Goal: Information Seeking & Learning: Learn about a topic

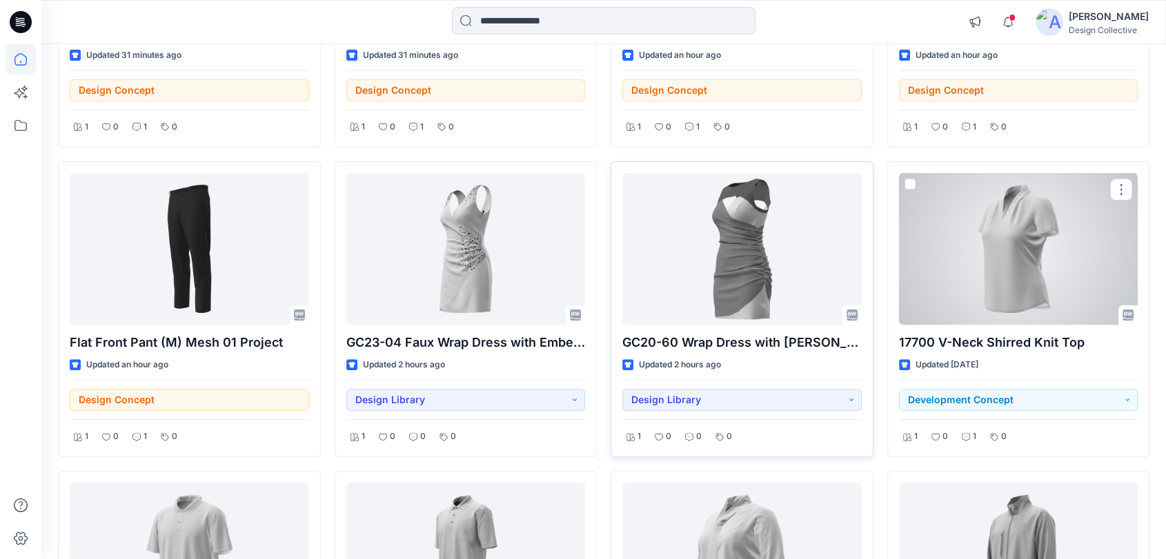
scroll to position [357, 0]
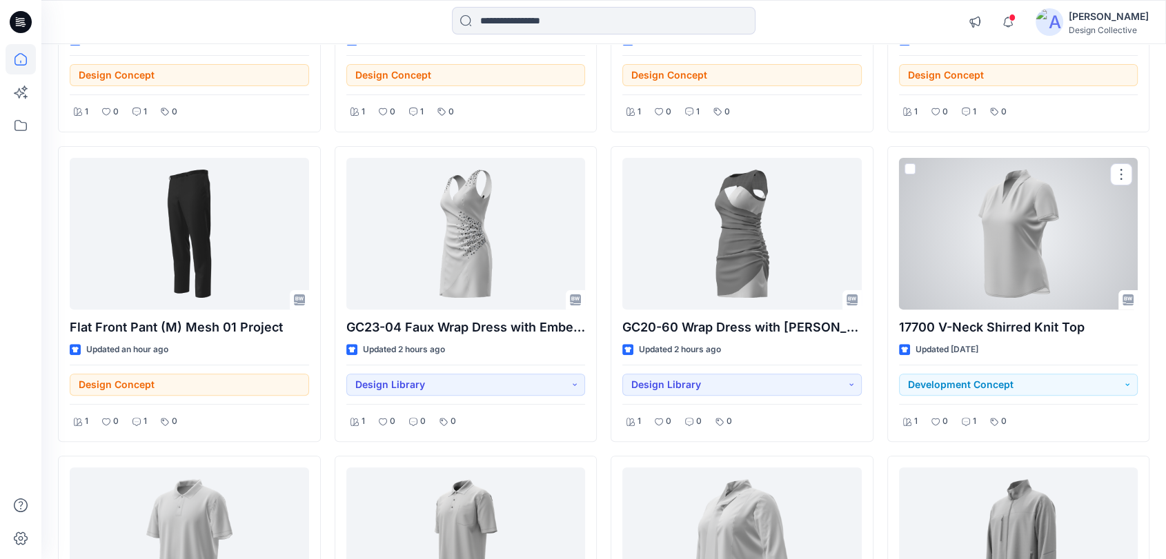
click at [1022, 248] on div at bounding box center [1018, 234] width 239 height 152
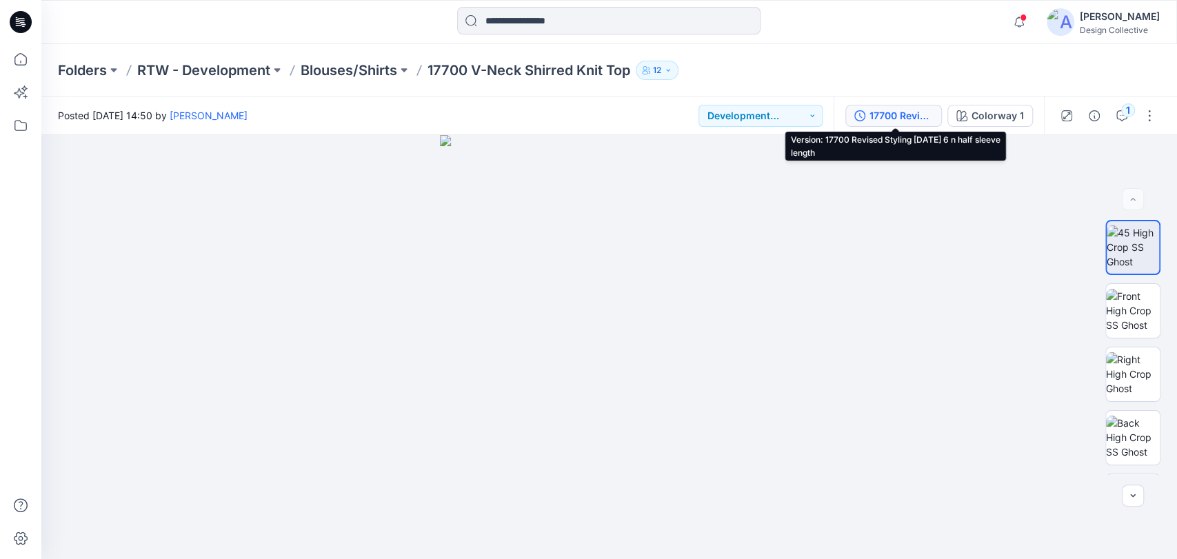
click at [914, 117] on div "17700 Revised Styling [DATE] 6 n half sleeve length" at bounding box center [901, 115] width 63 height 15
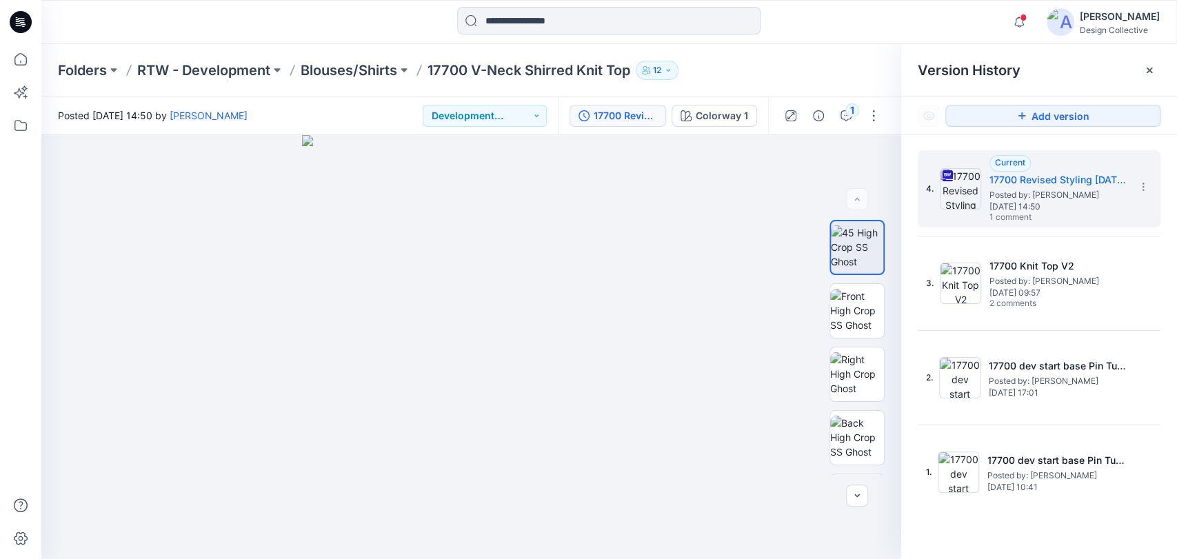
drag, startPoint x: 1020, startPoint y: 389, endPoint x: 890, endPoint y: 23, distance: 388.5
click at [890, 22] on div at bounding box center [610, 22] width 568 height 30
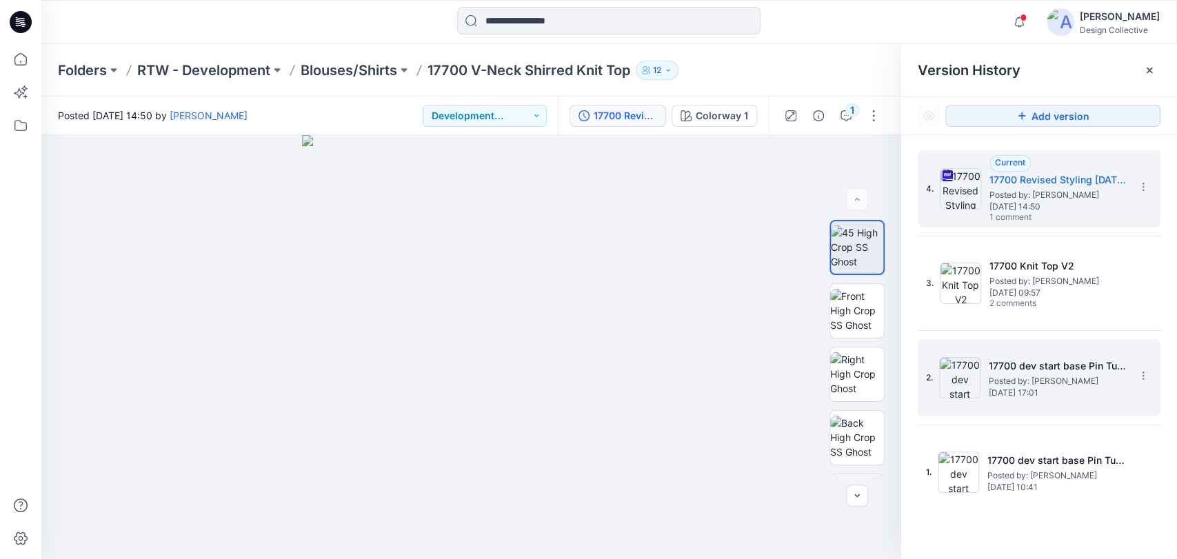
click at [1028, 379] on span "Posted by: [PERSON_NAME]" at bounding box center [1058, 381] width 138 height 14
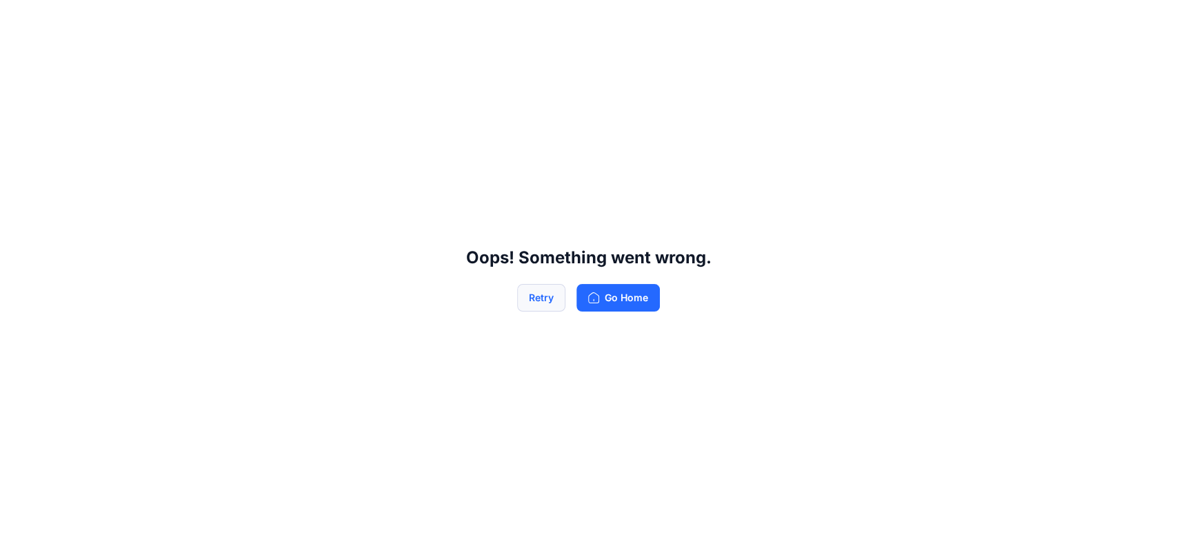
click at [541, 299] on button "Retry" at bounding box center [541, 298] width 48 height 28
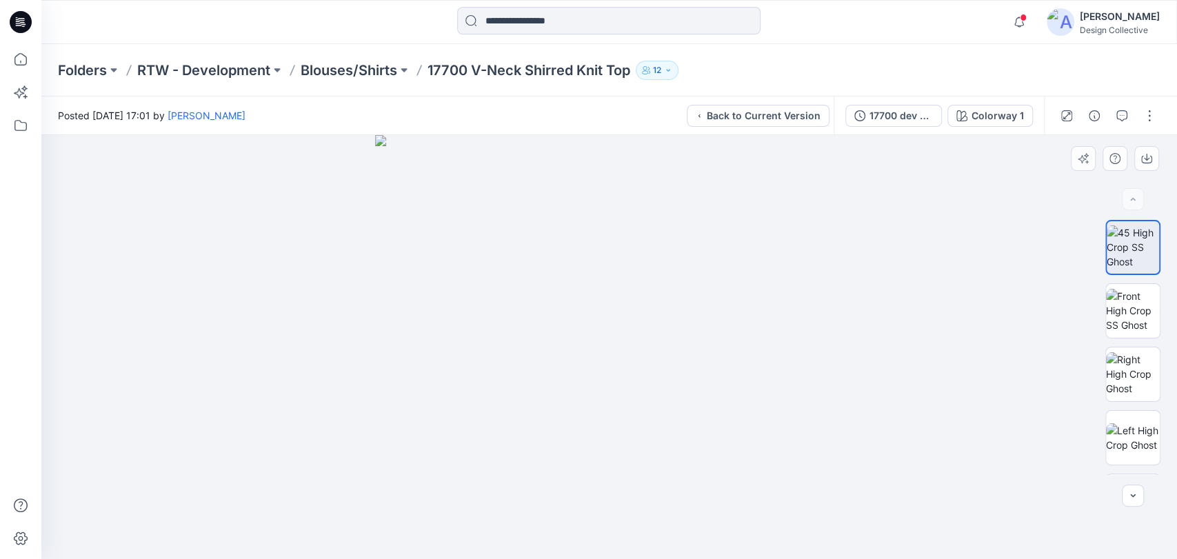
drag, startPoint x: 623, startPoint y: 205, endPoint x: 623, endPoint y: 289, distance: 84.1
click at [623, 289] on img at bounding box center [609, 347] width 468 height 424
drag, startPoint x: 651, startPoint y: 350, endPoint x: 653, endPoint y: 323, distance: 27.7
click at [653, 323] on img at bounding box center [609, 314] width 726 height 492
click at [914, 128] on div "17700 dev start base Pin Tucks Version 2 renders sent adding pintuck Colorway 1" at bounding box center [939, 116] width 210 height 39
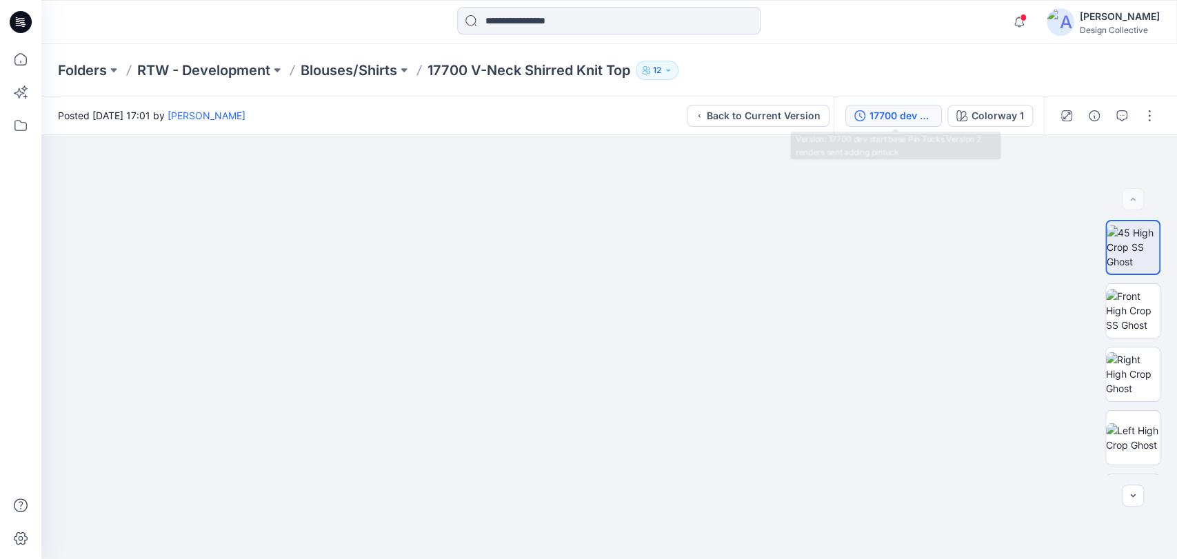
click at [903, 114] on div "17700 dev start base Pin Tucks Version 2 renders sent adding pintuck" at bounding box center [901, 115] width 63 height 15
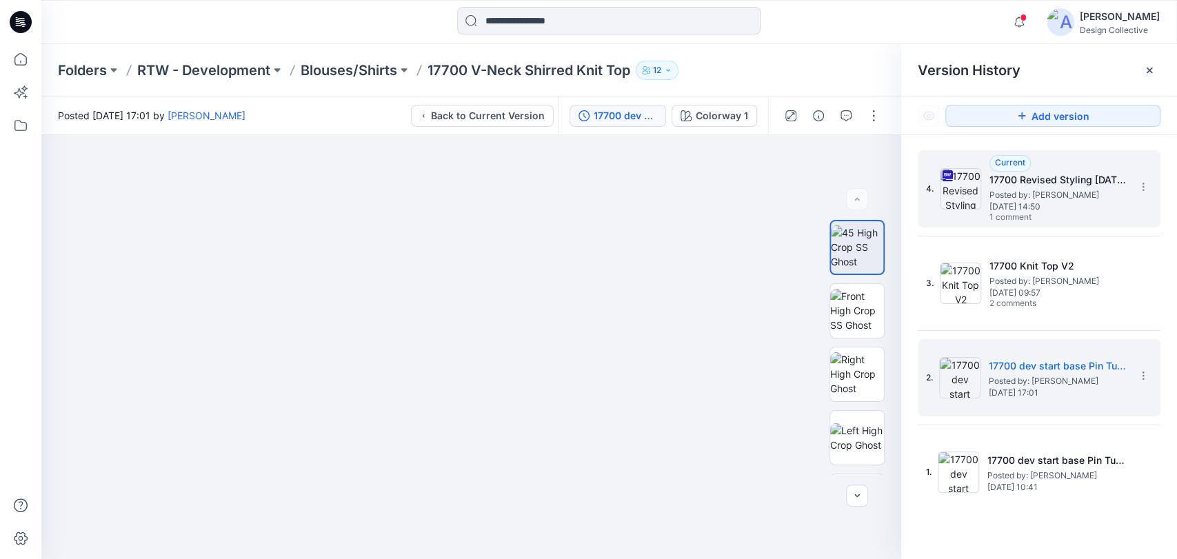
click at [1033, 186] on h5 "17700 Revised Styling [DATE] 6 n half sleeve length" at bounding box center [1059, 180] width 138 height 17
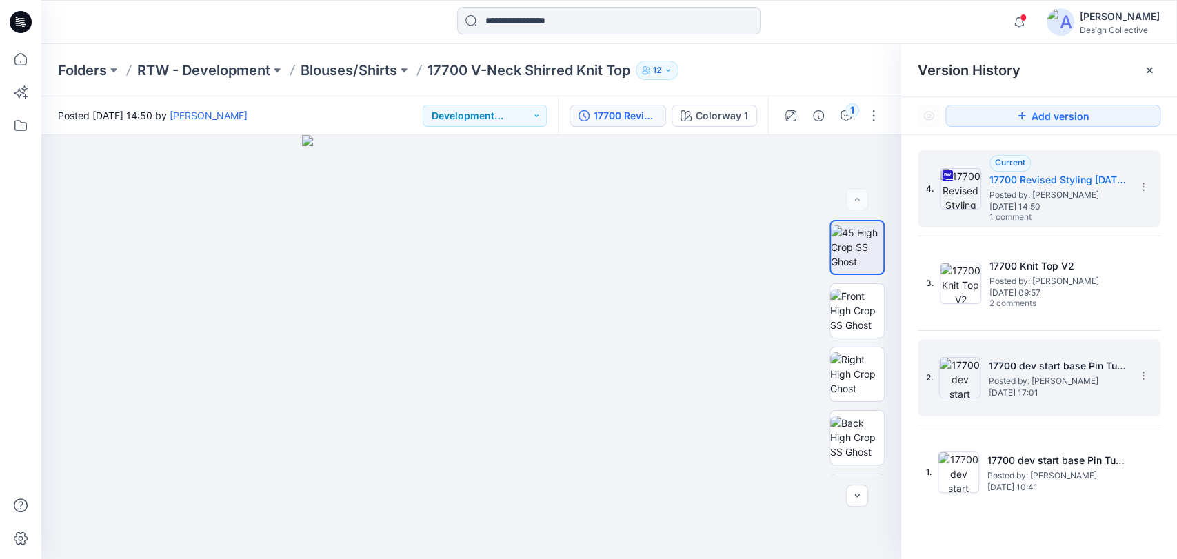
click at [1020, 371] on h5 "17700 dev start base Pin Tucks Version 2 renders sent adding pintuck" at bounding box center [1058, 366] width 138 height 17
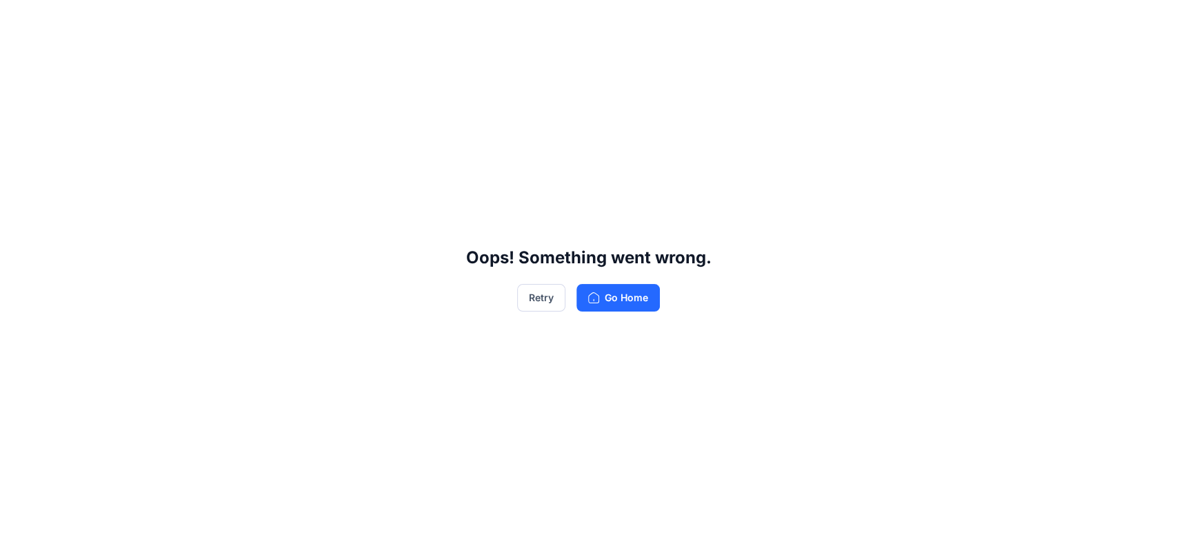
click at [535, 312] on div "Oops! Something went wrong. Retry Go Home" at bounding box center [588, 279] width 1177 height 559
click at [535, 300] on button "Retry" at bounding box center [541, 298] width 48 height 28
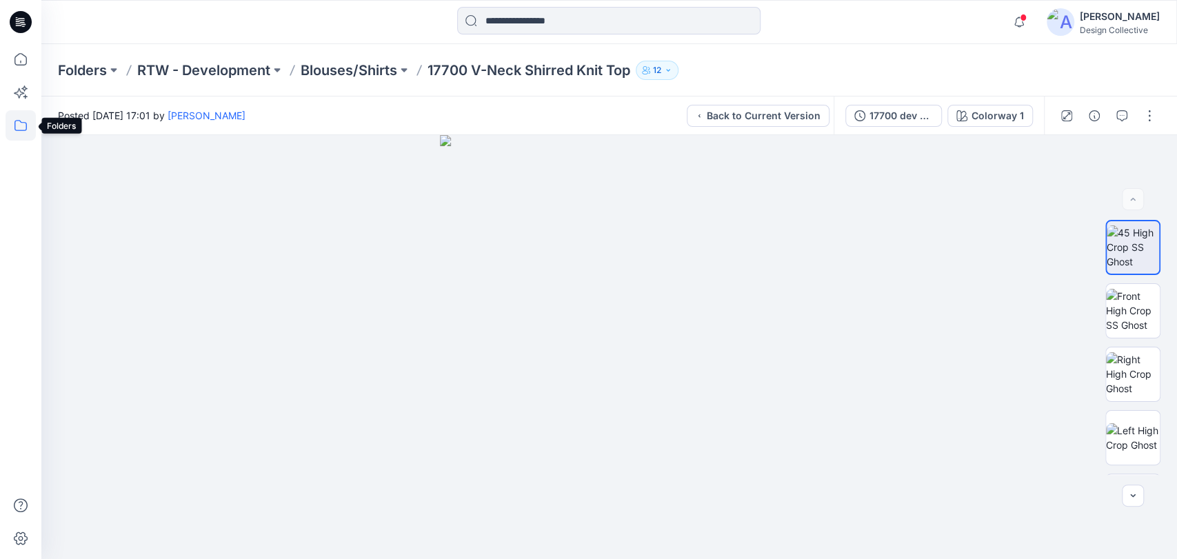
click at [19, 128] on icon at bounding box center [21, 125] width 30 height 30
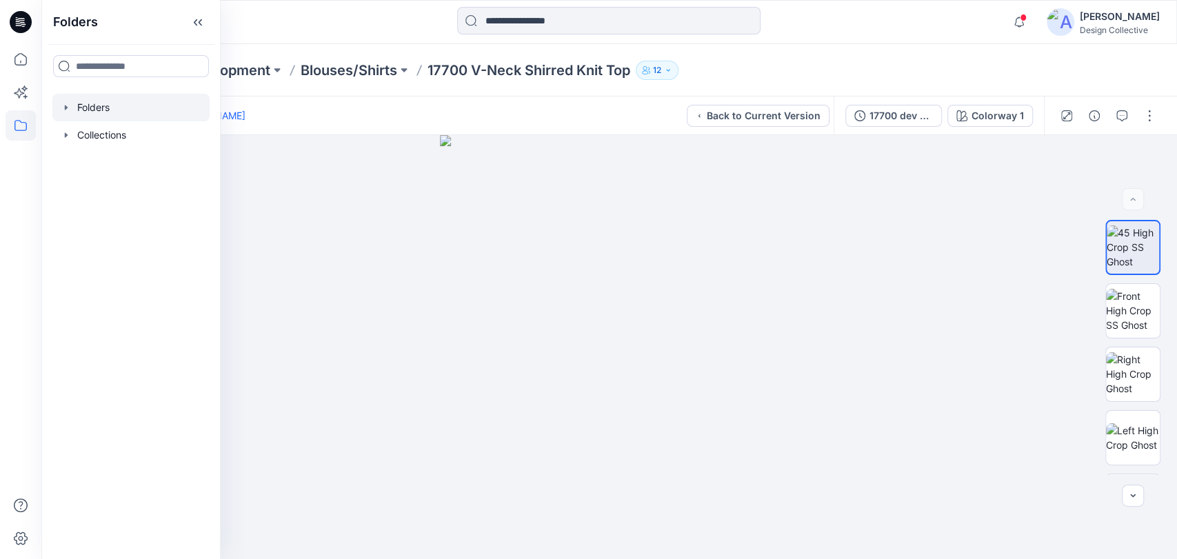
click at [64, 105] on icon "button" at bounding box center [66, 107] width 11 height 11
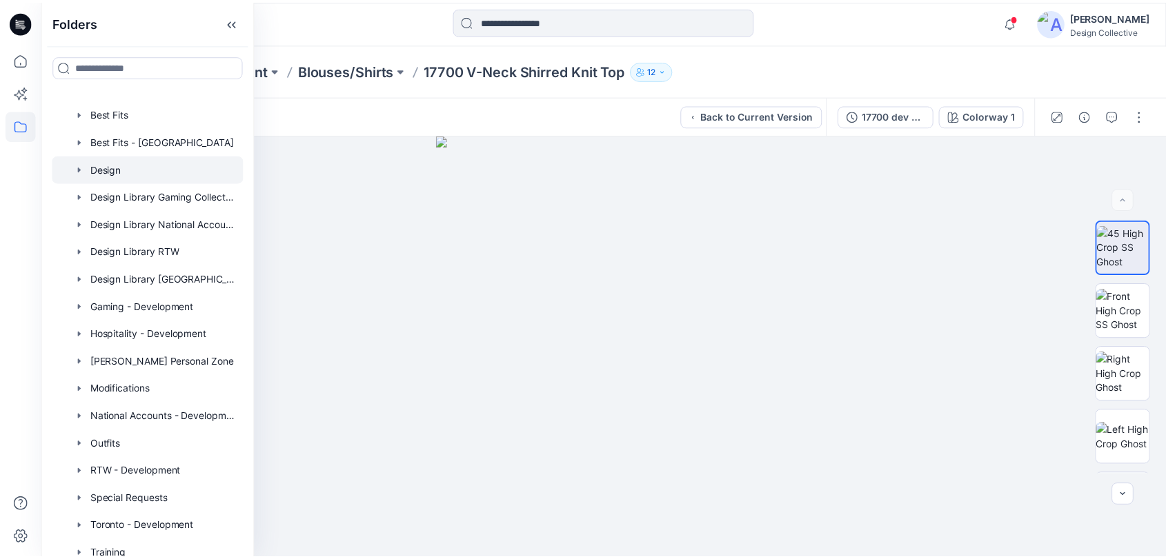
scroll to position [59, 0]
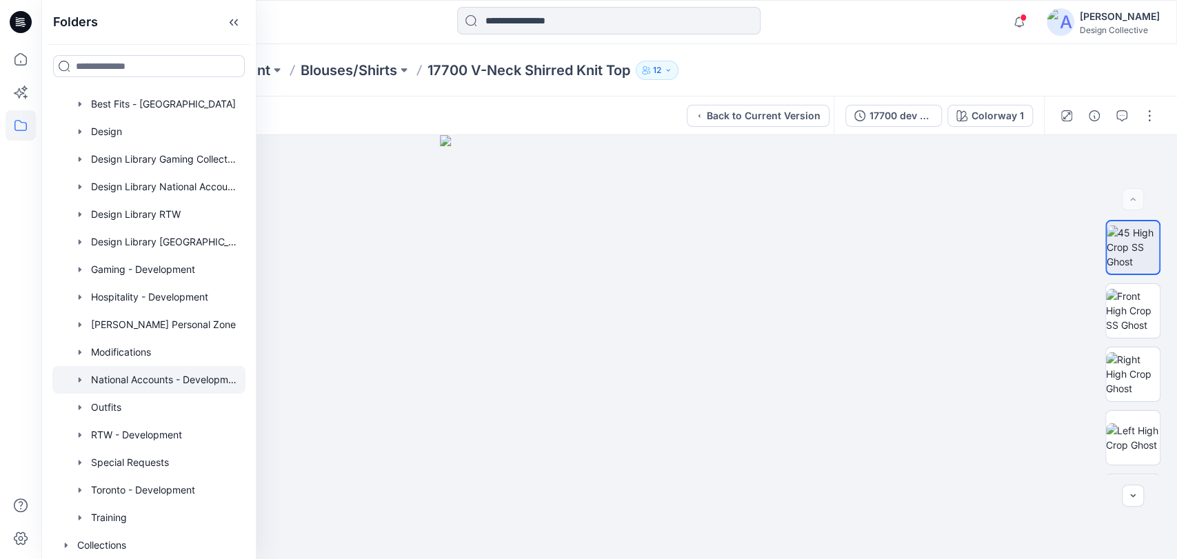
click at [83, 381] on icon "button" at bounding box center [79, 379] width 11 height 11
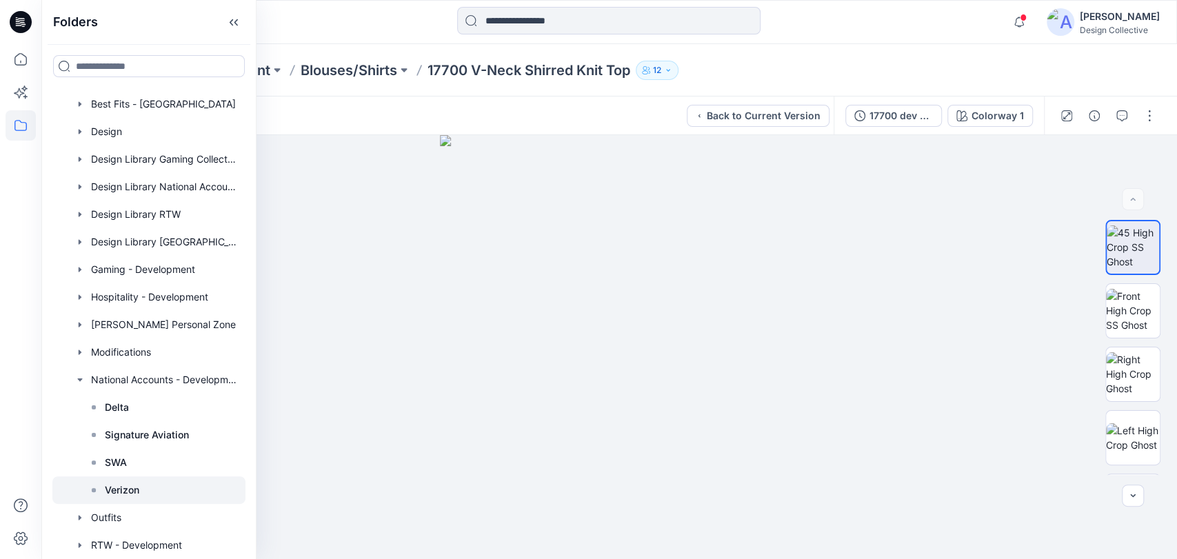
click at [140, 492] on div at bounding box center [148, 491] width 193 height 28
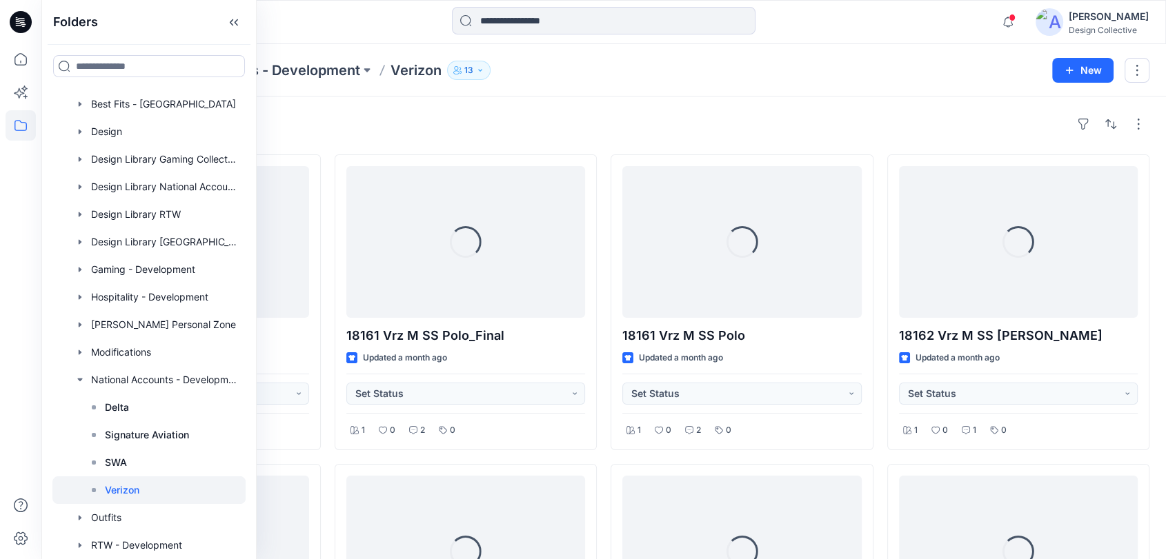
click at [729, 100] on div "Styles Loading... 18288 F Maternity Bomber Updated [DATE] Set Status 1 0 1 0 Lo…" at bounding box center [603, 437] width 1124 height 680
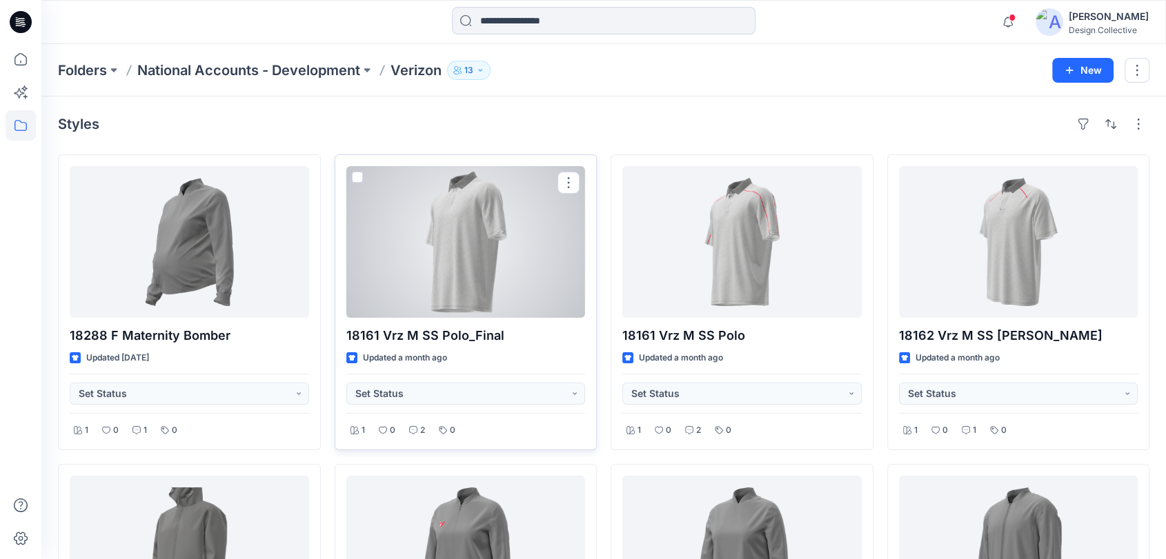
click at [467, 220] on div at bounding box center [465, 242] width 239 height 152
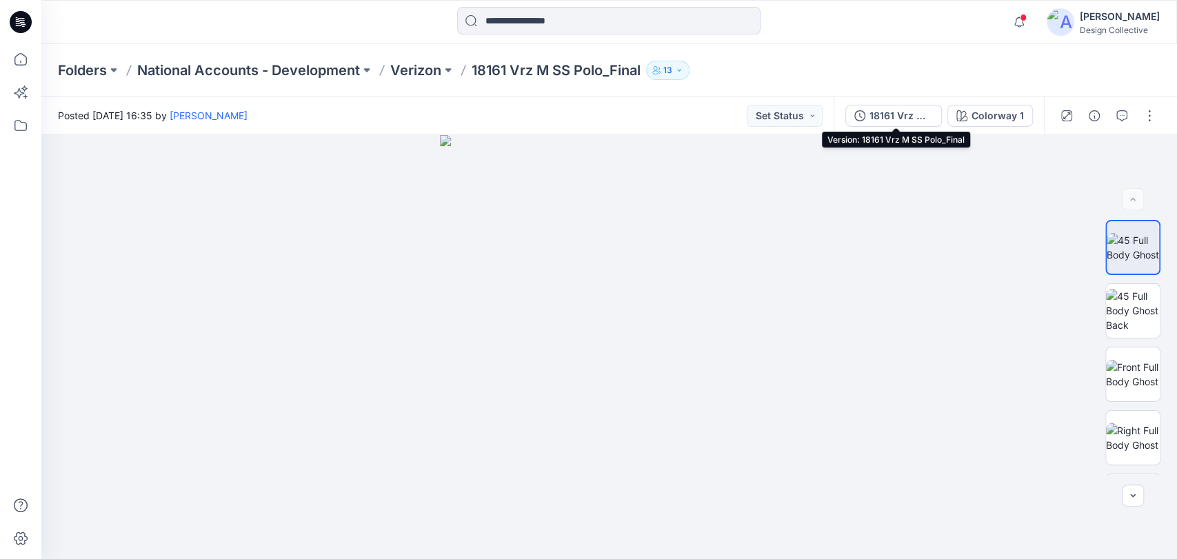
click at [914, 115] on div "18161 Vrz M SS Polo_Final" at bounding box center [901, 115] width 63 height 15
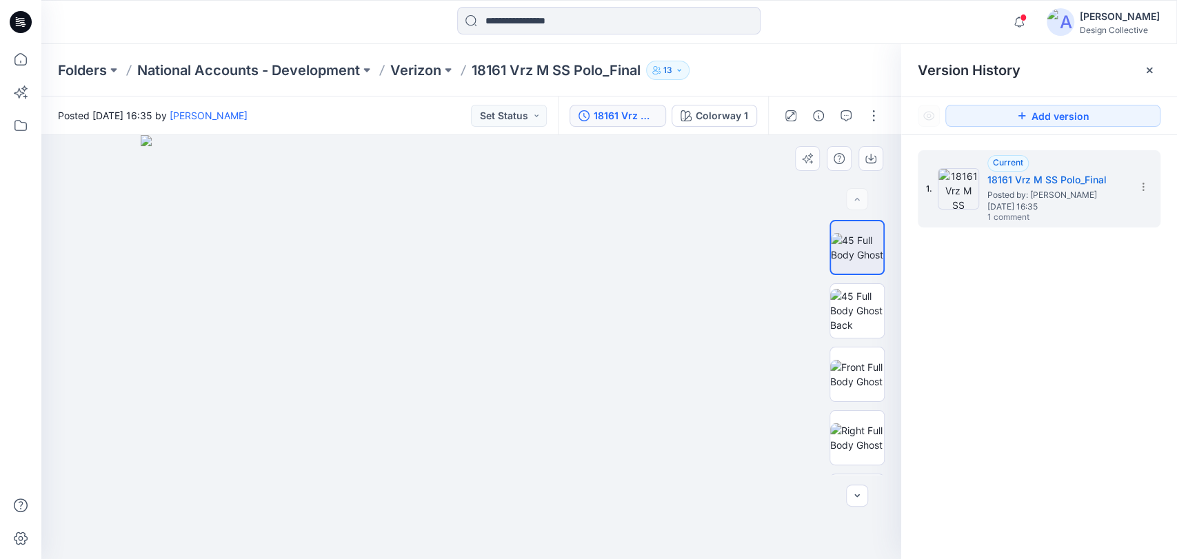
drag, startPoint x: 492, startPoint y: 188, endPoint x: 531, endPoint y: 485, distance: 299.7
click at [531, 485] on img at bounding box center [472, 347] width 662 height 424
click at [1146, 71] on icon at bounding box center [1149, 70] width 11 height 11
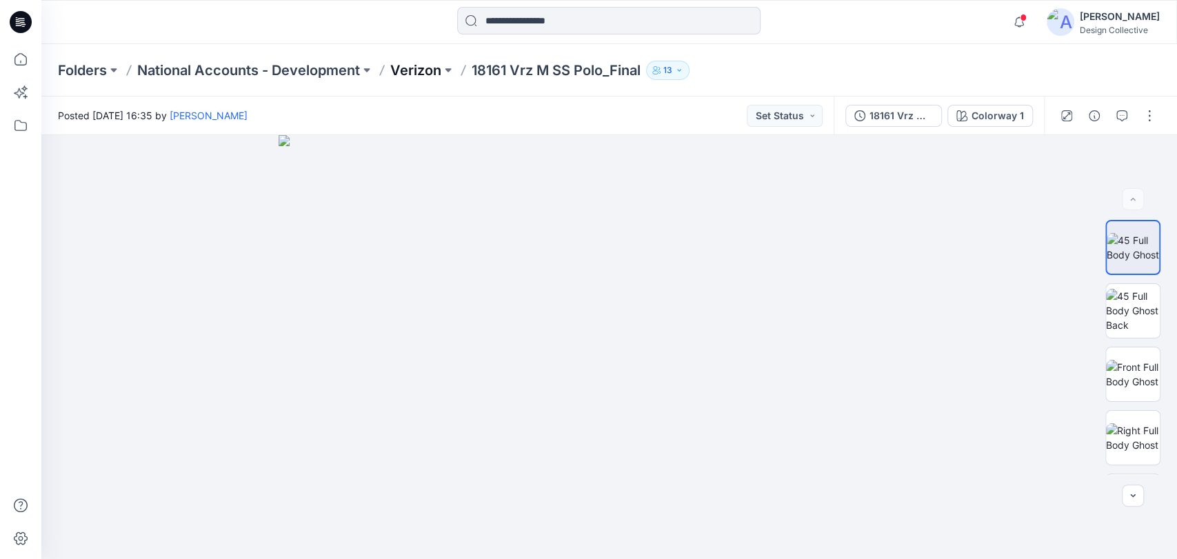
click at [408, 66] on p "Verizon" at bounding box center [415, 70] width 51 height 19
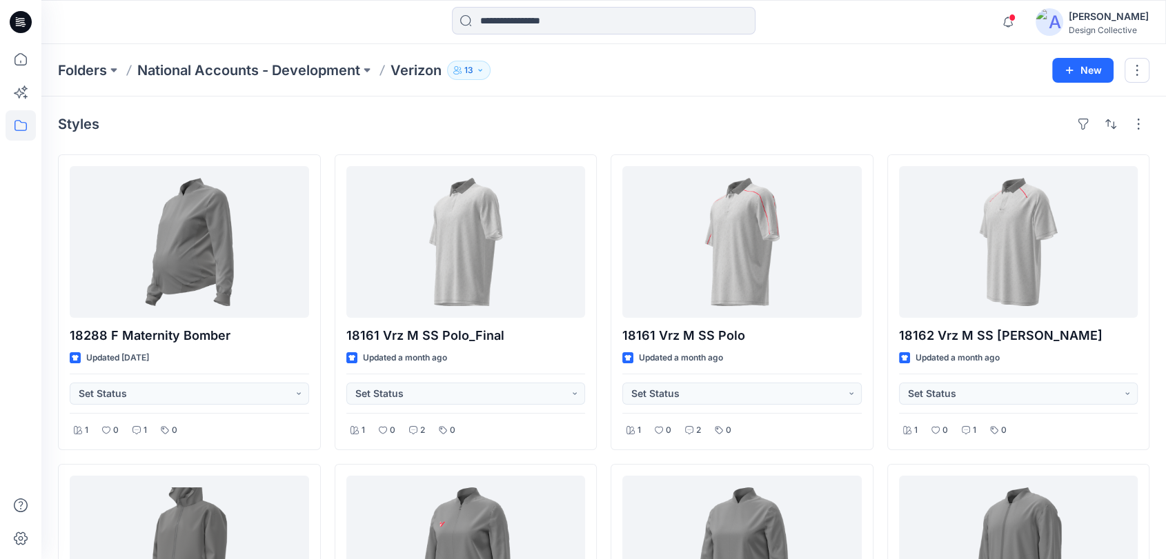
click at [617, 116] on div "Styles" at bounding box center [603, 124] width 1091 height 22
click at [9, 67] on icon at bounding box center [21, 59] width 30 height 30
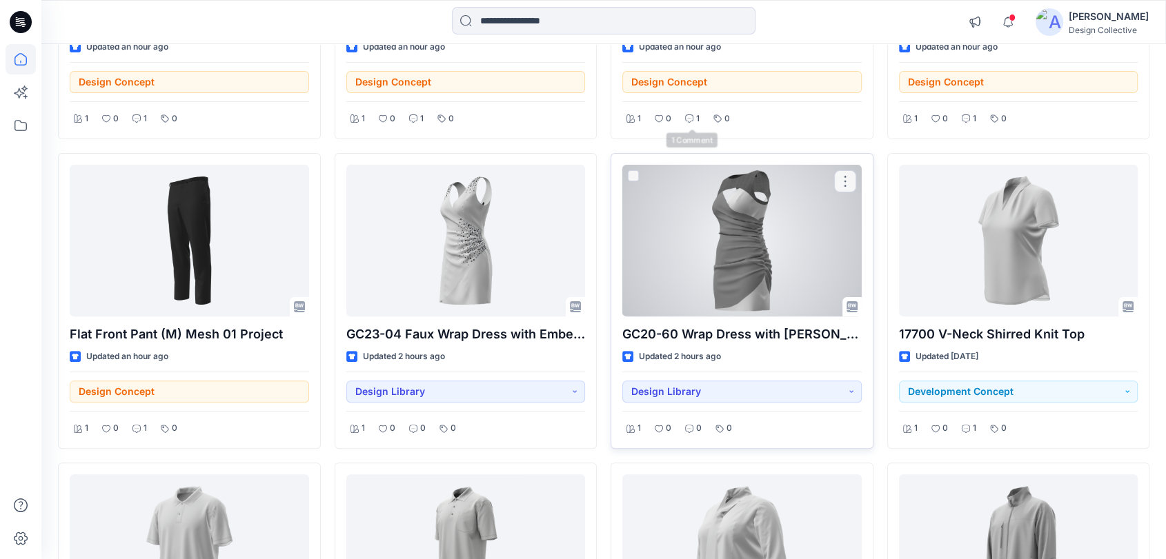
scroll to position [357, 0]
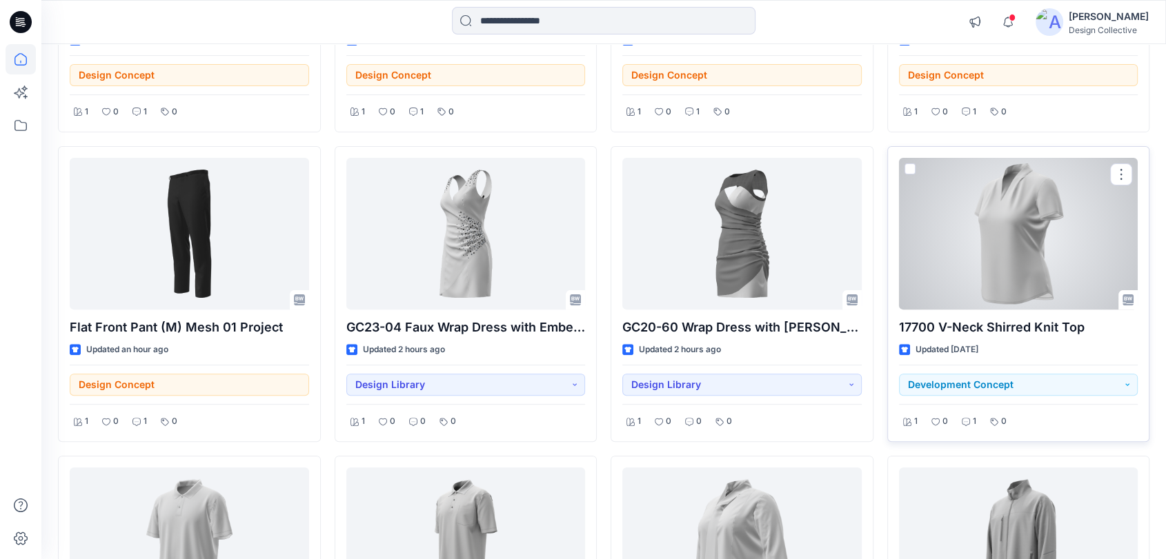
click at [1044, 242] on div at bounding box center [1018, 234] width 239 height 152
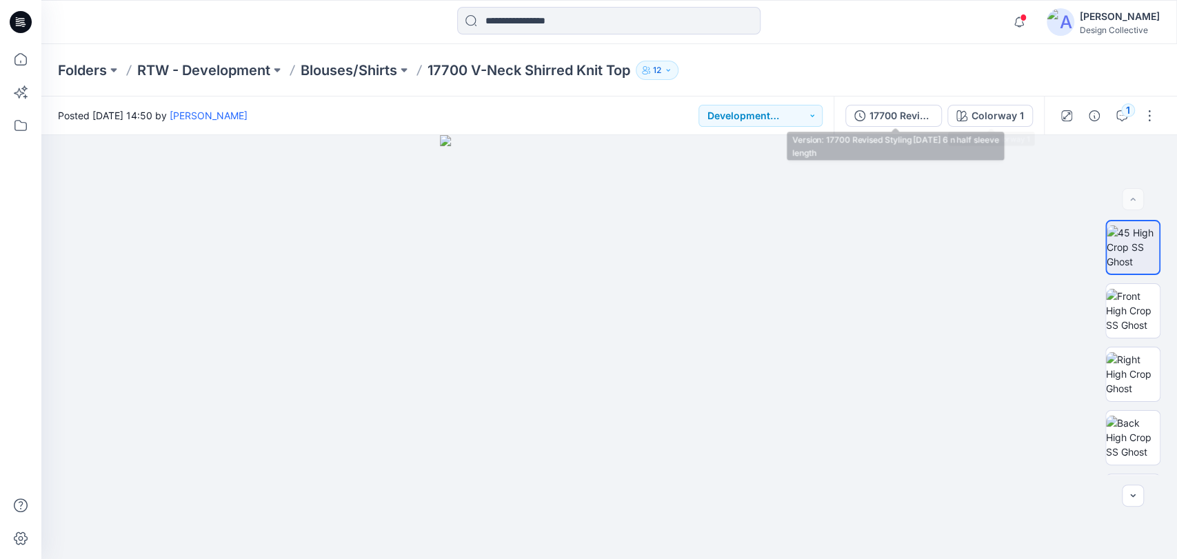
click at [912, 113] on div "17700 Revised Styling [DATE] 6 n half sleeve length" at bounding box center [901, 115] width 63 height 15
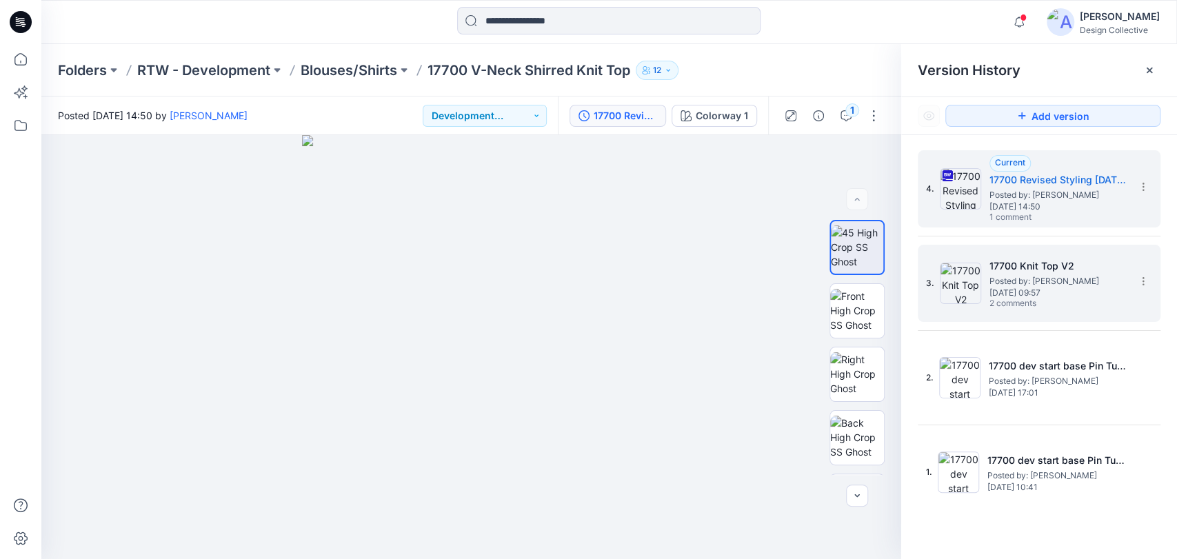
click at [1057, 289] on span "[DATE] 09:57" at bounding box center [1059, 293] width 138 height 10
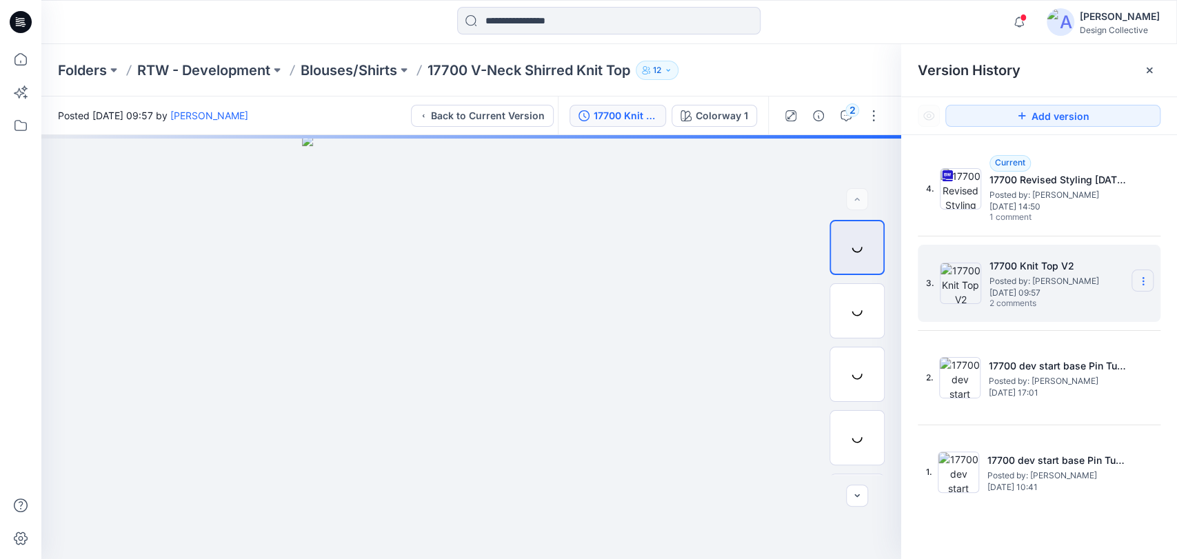
click at [1144, 284] on icon at bounding box center [1143, 281] width 11 height 11
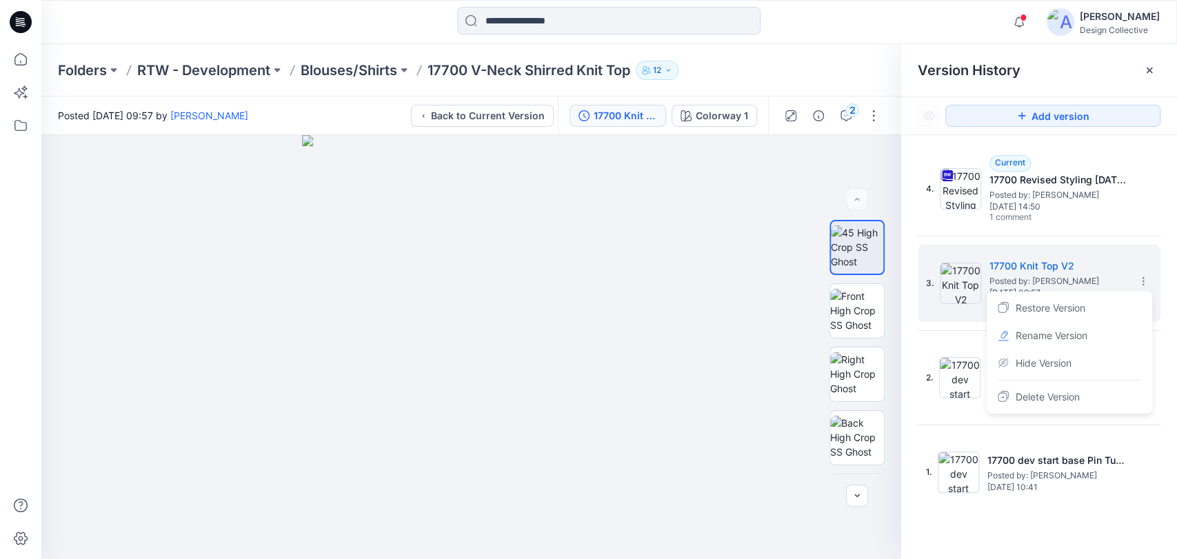
click at [1150, 69] on icon at bounding box center [1150, 71] width 6 height 6
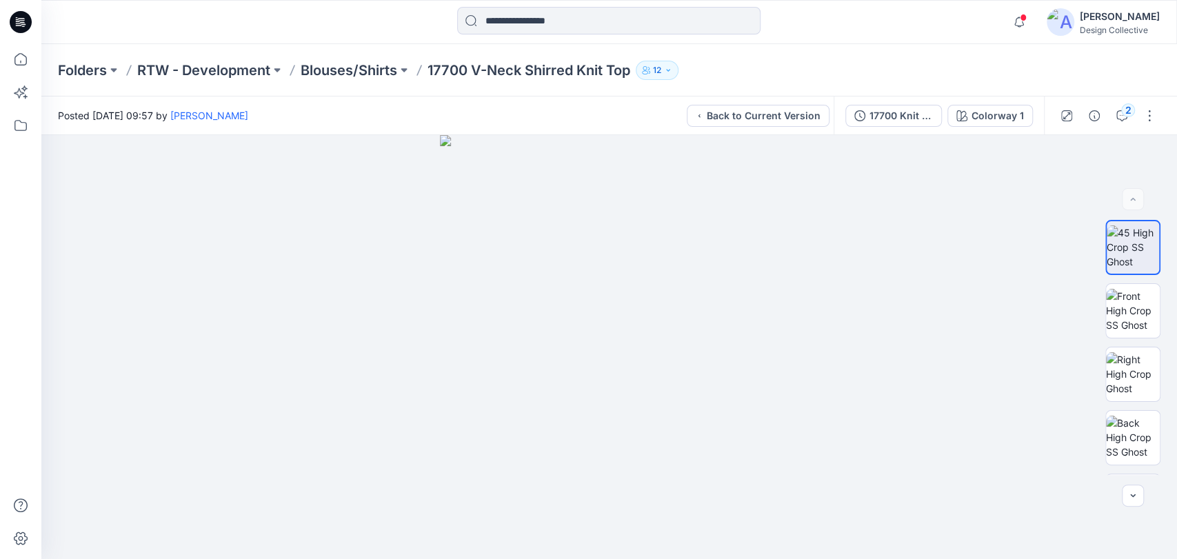
click at [842, 57] on div "Folders RTW - Development Blouses/Shirts 17700 V-Neck Shirred Knit Top 12" at bounding box center [609, 70] width 1136 height 52
click at [18, 57] on icon at bounding box center [21, 59] width 30 height 30
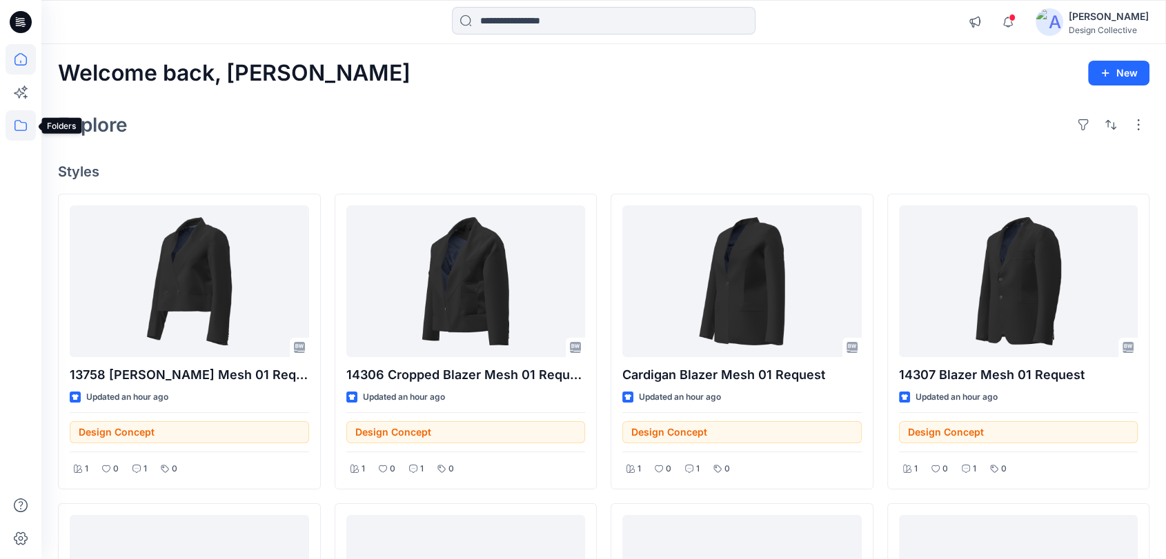
drag, startPoint x: 21, startPoint y: 130, endPoint x: 35, endPoint y: 125, distance: 14.6
click at [22, 129] on icon at bounding box center [21, 125] width 30 height 30
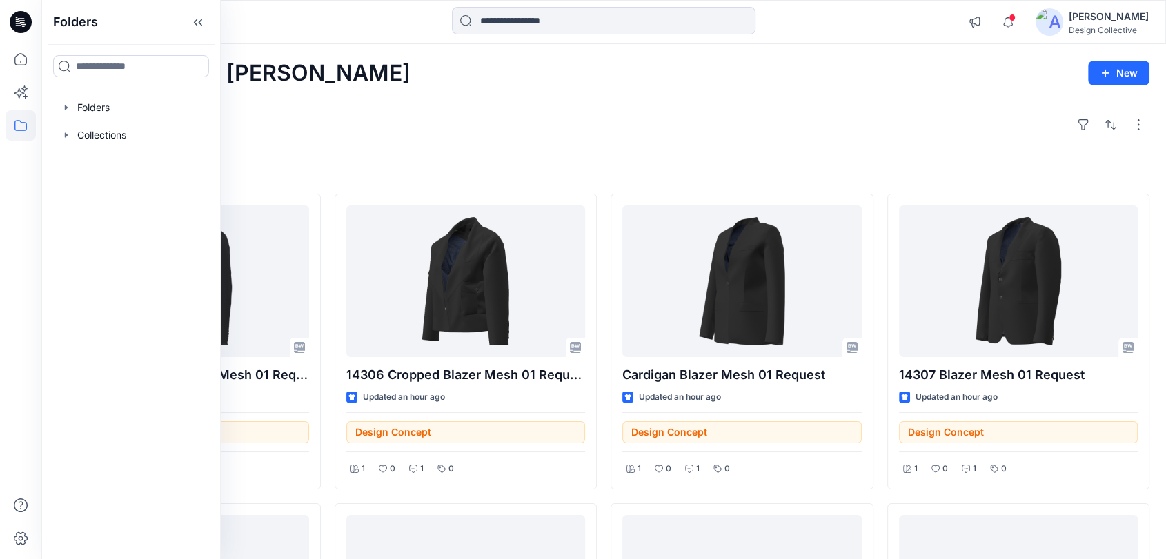
click at [399, 125] on div "Explore" at bounding box center [603, 124] width 1091 height 33
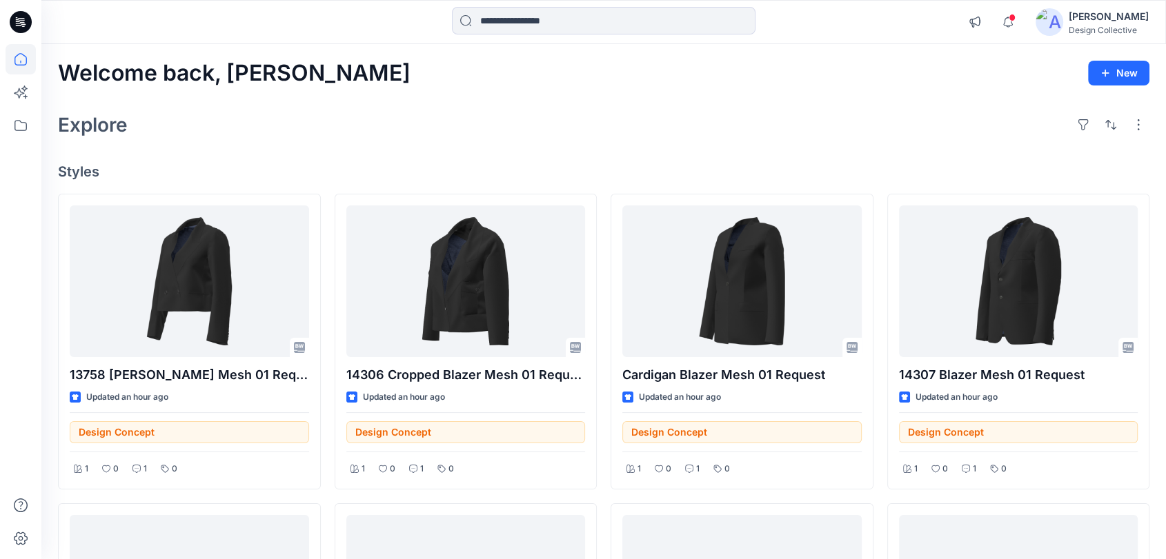
drag, startPoint x: 870, startPoint y: 107, endPoint x: 883, endPoint y: 77, distance: 33.1
drag, startPoint x: 682, startPoint y: 139, endPoint x: 684, endPoint y: 128, distance: 11.2
click at [682, 139] on div "Explore" at bounding box center [603, 124] width 1091 height 33
